Goal: Transaction & Acquisition: Obtain resource

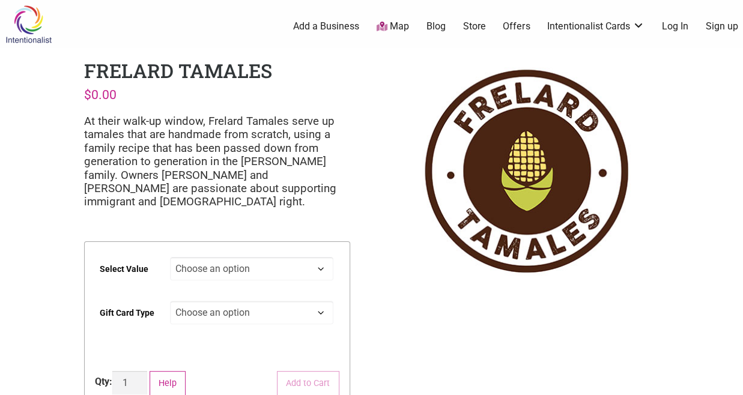
click at [519, 27] on link "Offers" at bounding box center [516, 26] width 27 height 13
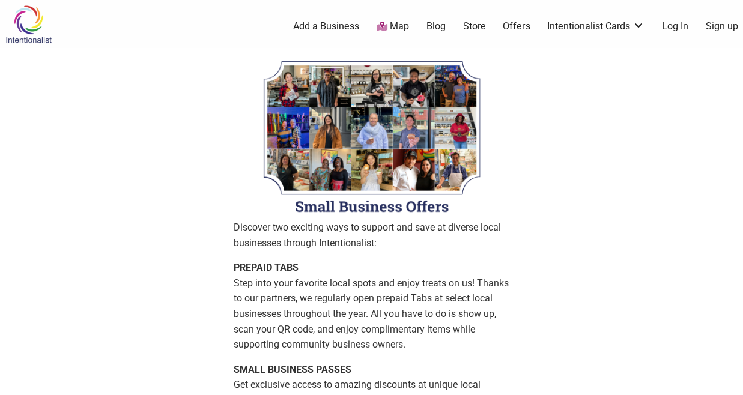
click at [512, 31] on link "Offers" at bounding box center [516, 26] width 27 height 13
click at [588, 28] on link "Intentionalist Cards" at bounding box center [595, 26] width 97 height 13
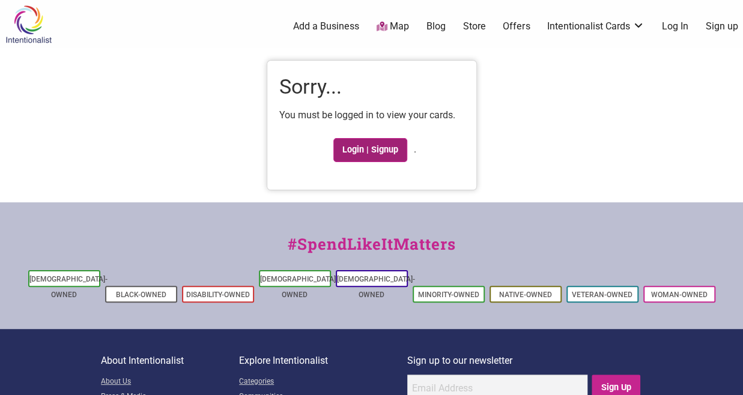
click at [377, 151] on link "Login | Signup" at bounding box center [370, 150] width 74 height 24
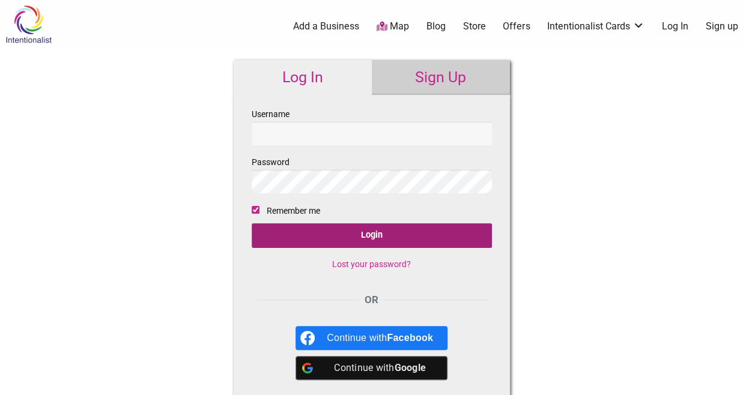
type input "mrmichaelchew@gmail.com"
click at [393, 234] on input "Login" at bounding box center [372, 235] width 240 height 25
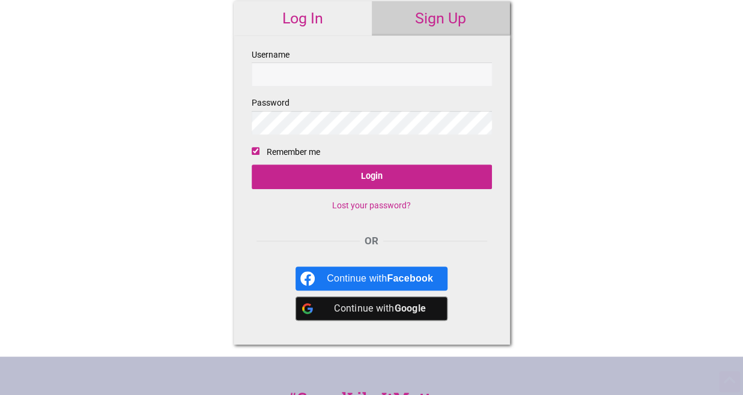
scroll to position [156, 0]
